Goal: Find specific page/section: Find specific page/section

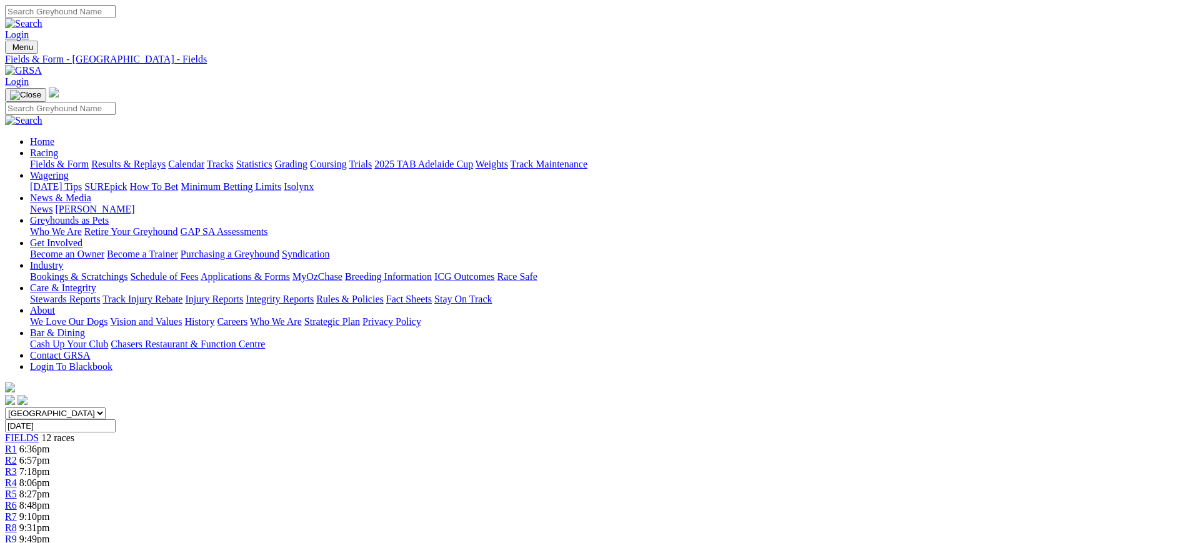
click at [632, 204] on div "News [PERSON_NAME]" at bounding box center [606, 209] width 1153 height 11
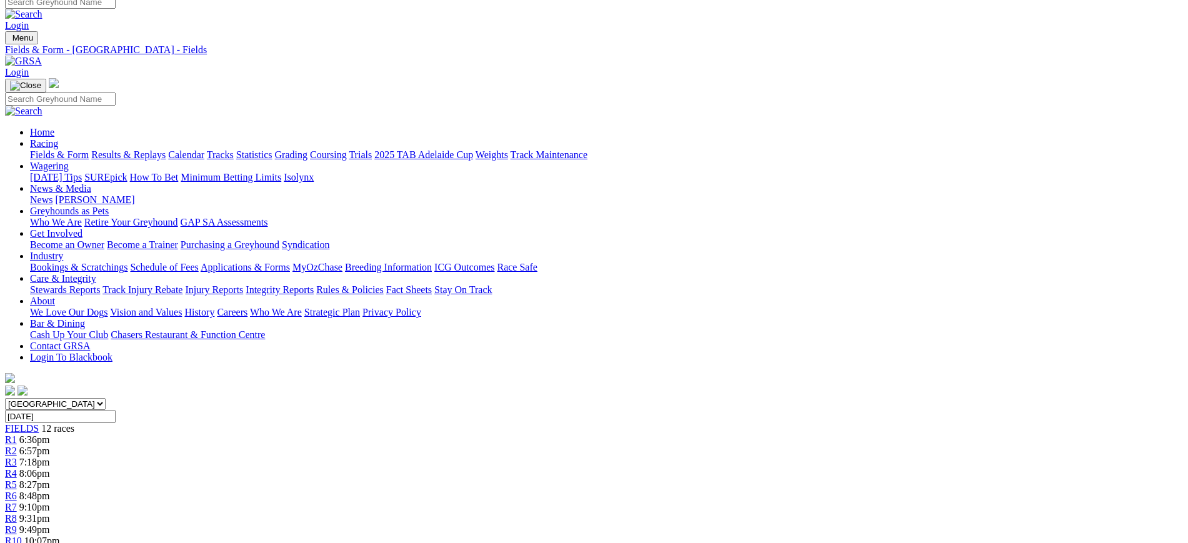
scroll to position [11, 0]
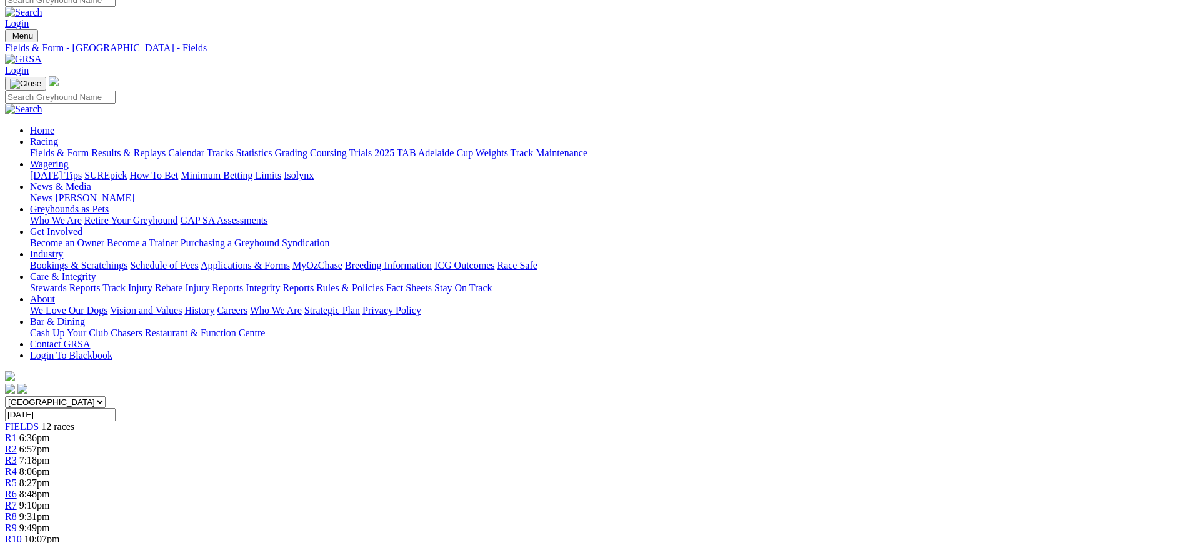
click at [134, 192] on link "[PERSON_NAME]" at bounding box center [94, 197] width 79 height 11
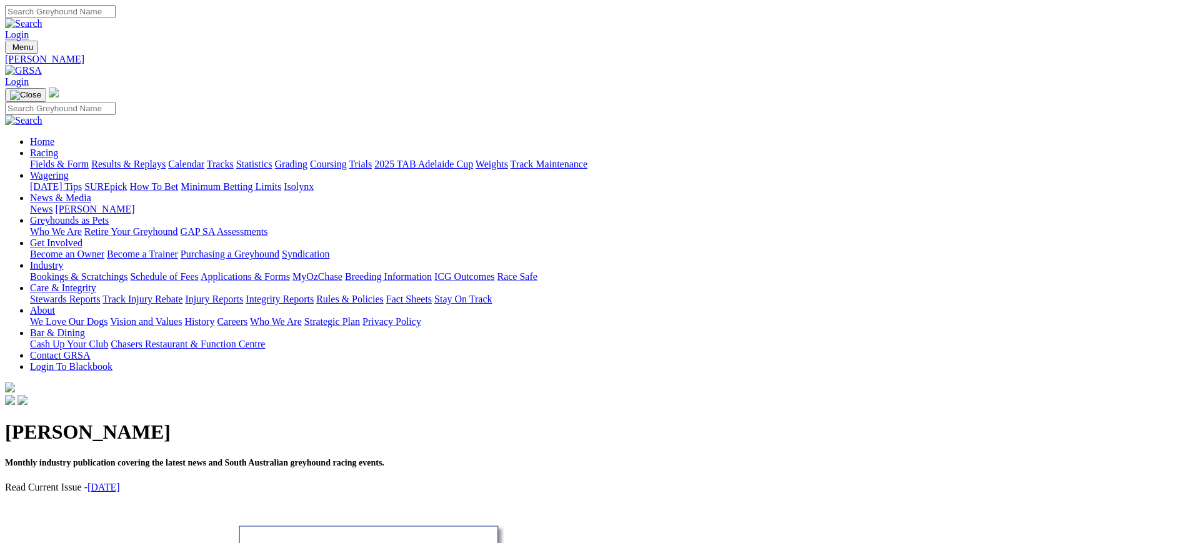
click at [52, 204] on link "News" at bounding box center [41, 209] width 22 height 11
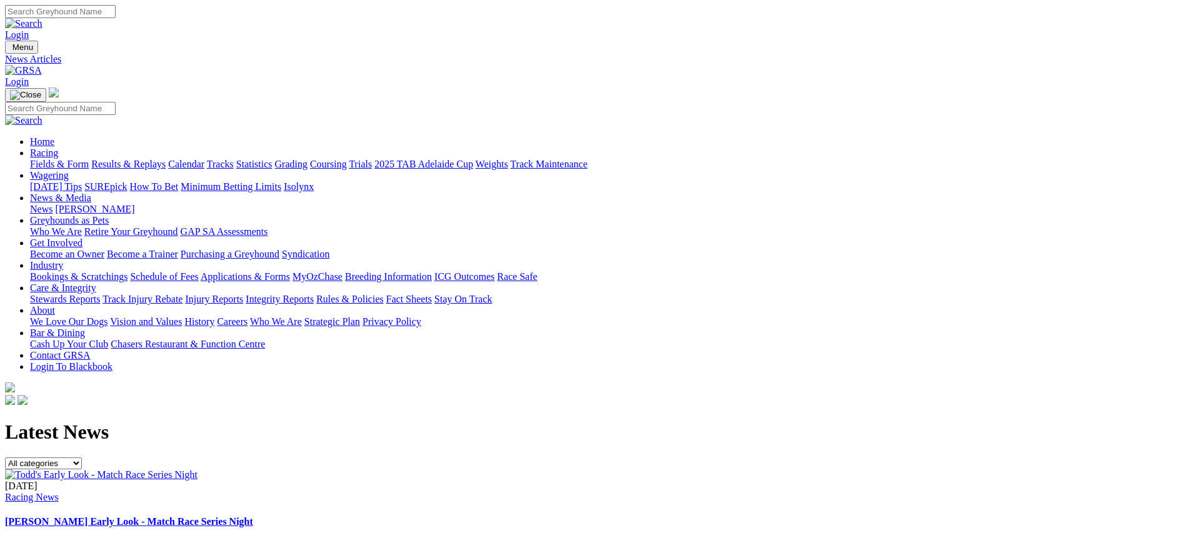
click at [42, 65] on img at bounding box center [23, 70] width 37 height 11
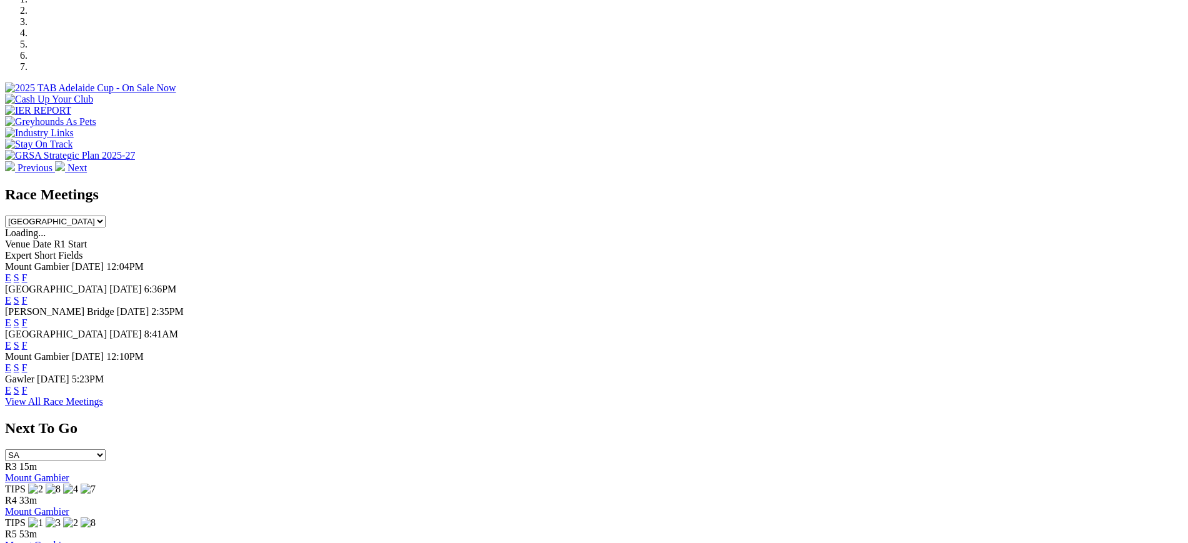
scroll to position [440, 0]
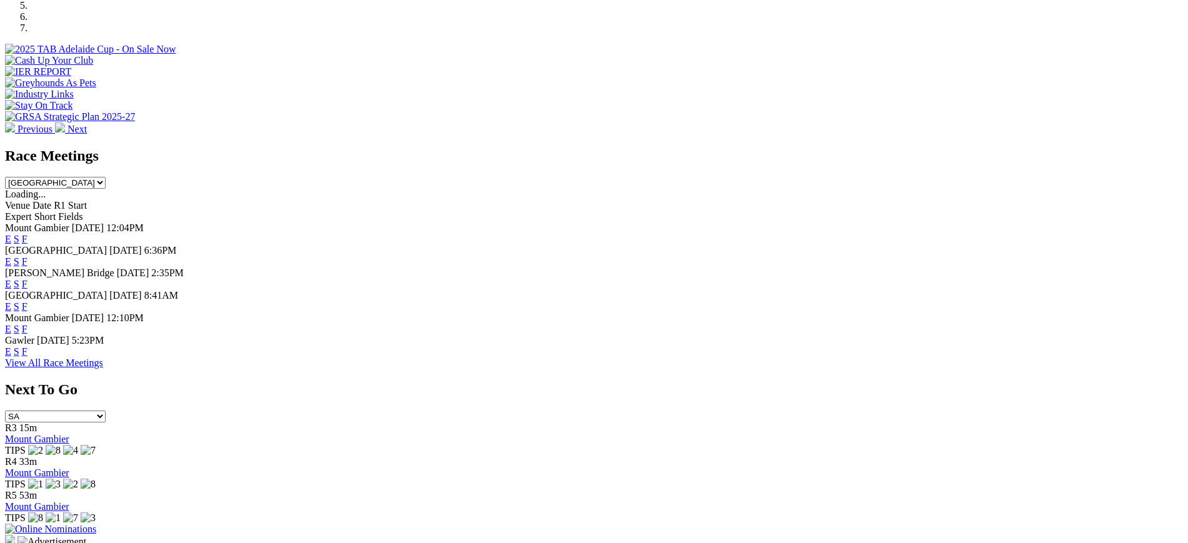
click at [27, 256] on link "F" at bounding box center [25, 261] width 6 height 11
